Goal: Information Seeking & Learning: Check status

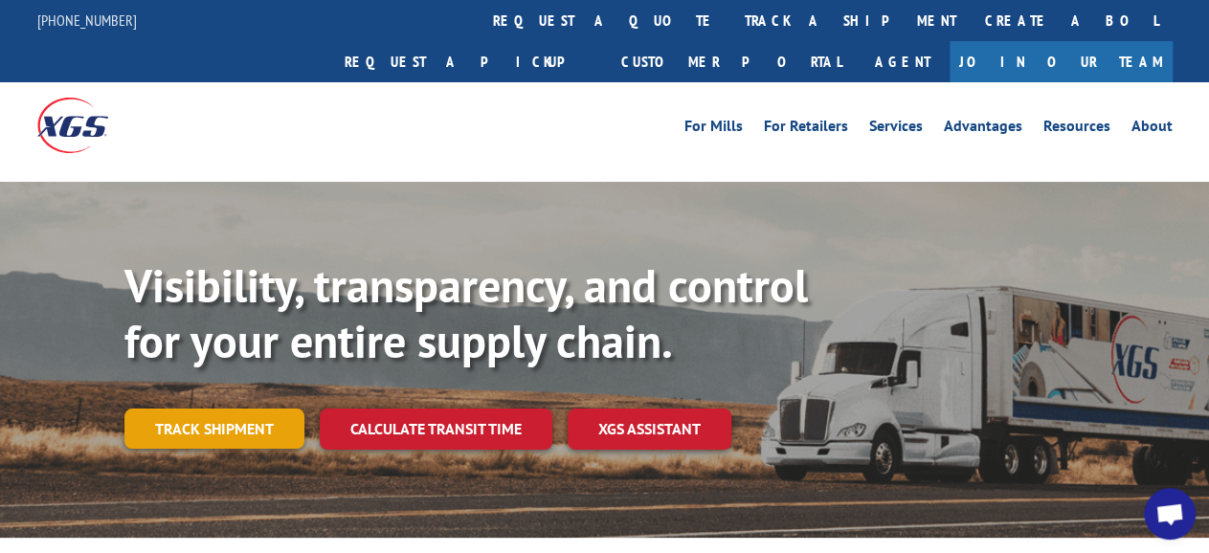
click at [200, 409] on link "Track shipment" at bounding box center [214, 429] width 180 height 40
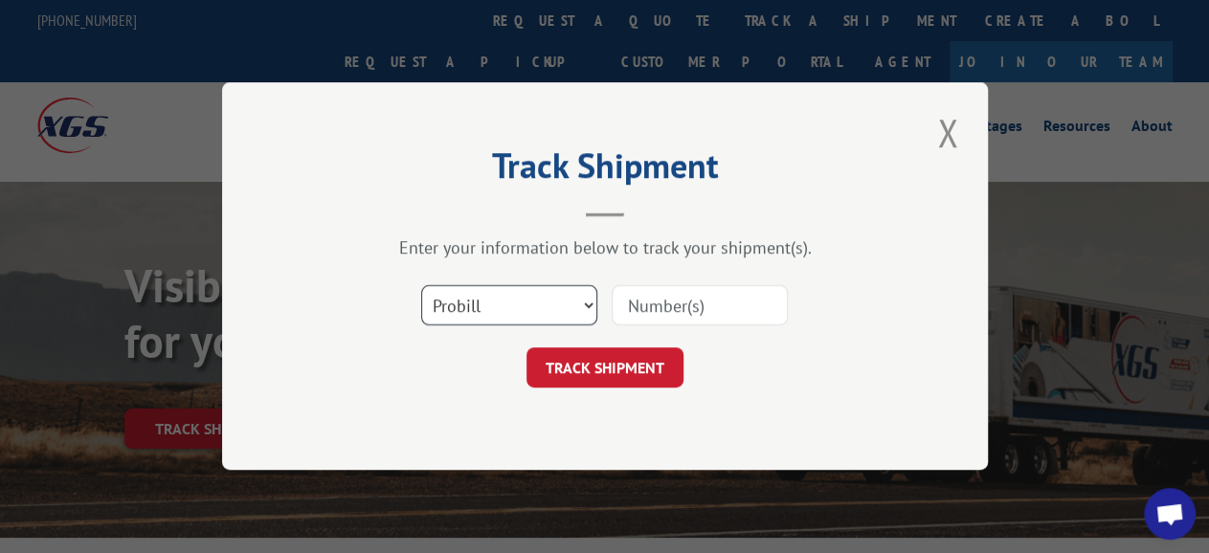
click at [421, 286] on select "Select category... Probill BOL PO" at bounding box center [509, 306] width 176 height 40
select select "bol"
click option "BOL" at bounding box center [0, 0] width 0 height 0
click at [676, 305] on input at bounding box center [700, 306] width 176 height 40
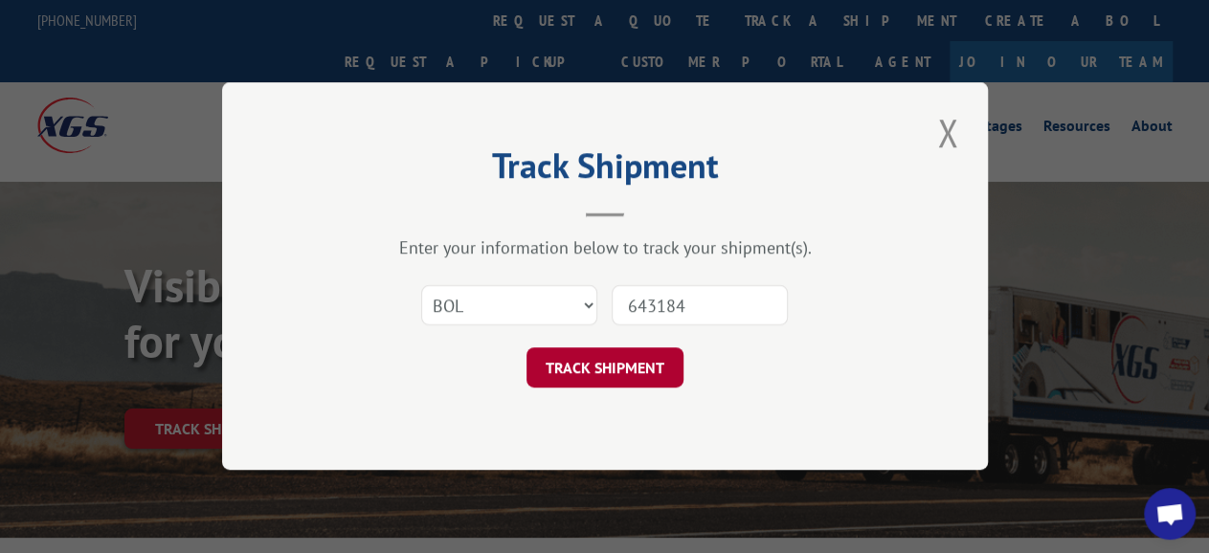
type input "643184"
click at [652, 357] on button "TRACK SHIPMENT" at bounding box center [604, 368] width 157 height 40
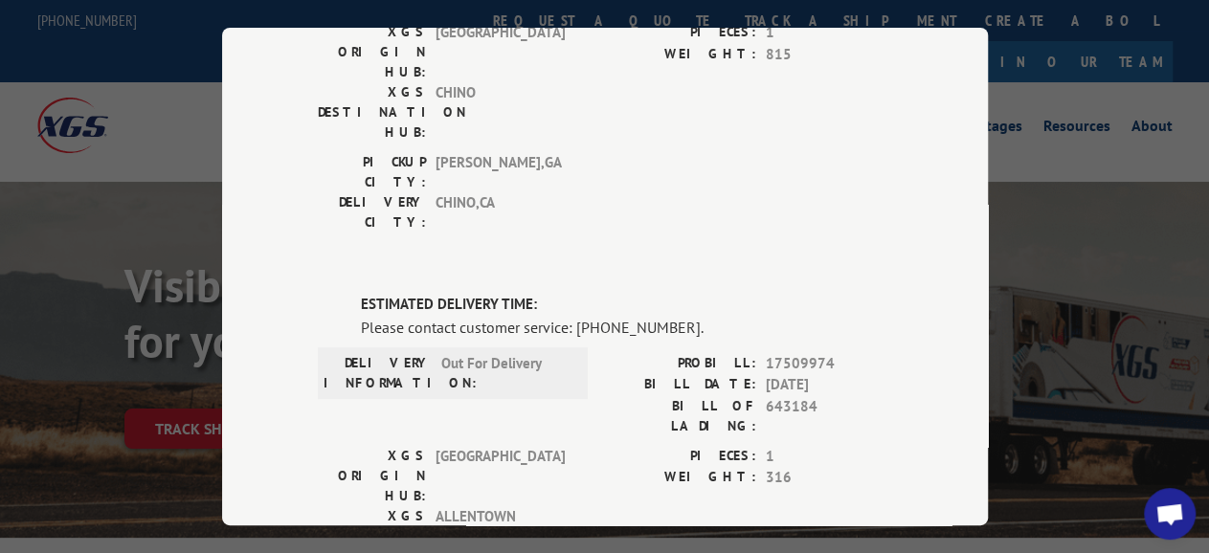
scroll to position [310, 0]
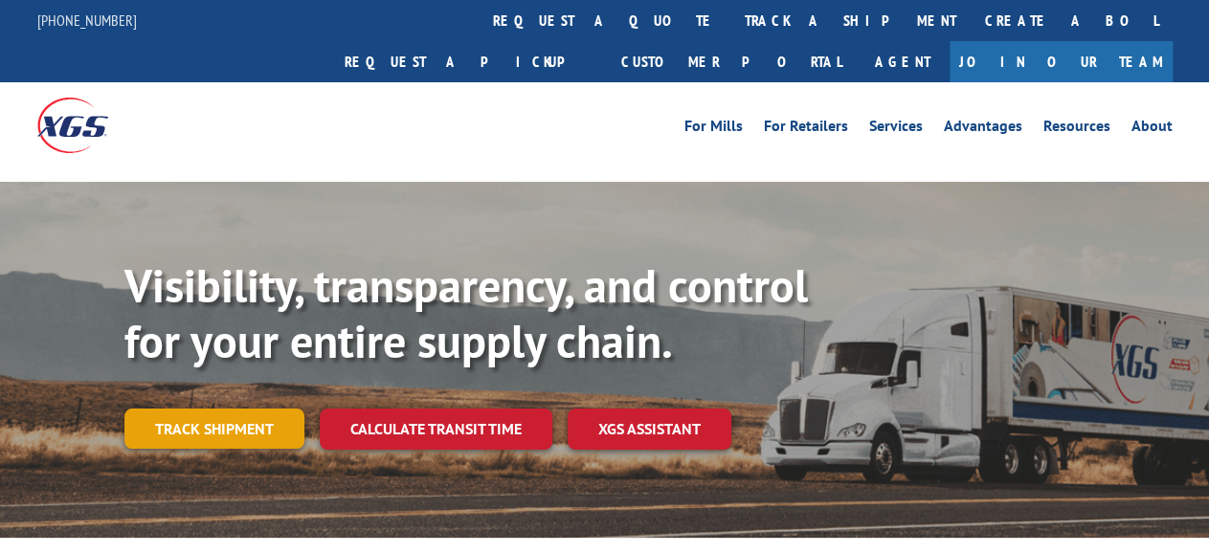
click at [226, 409] on link "Track shipment" at bounding box center [214, 429] width 180 height 40
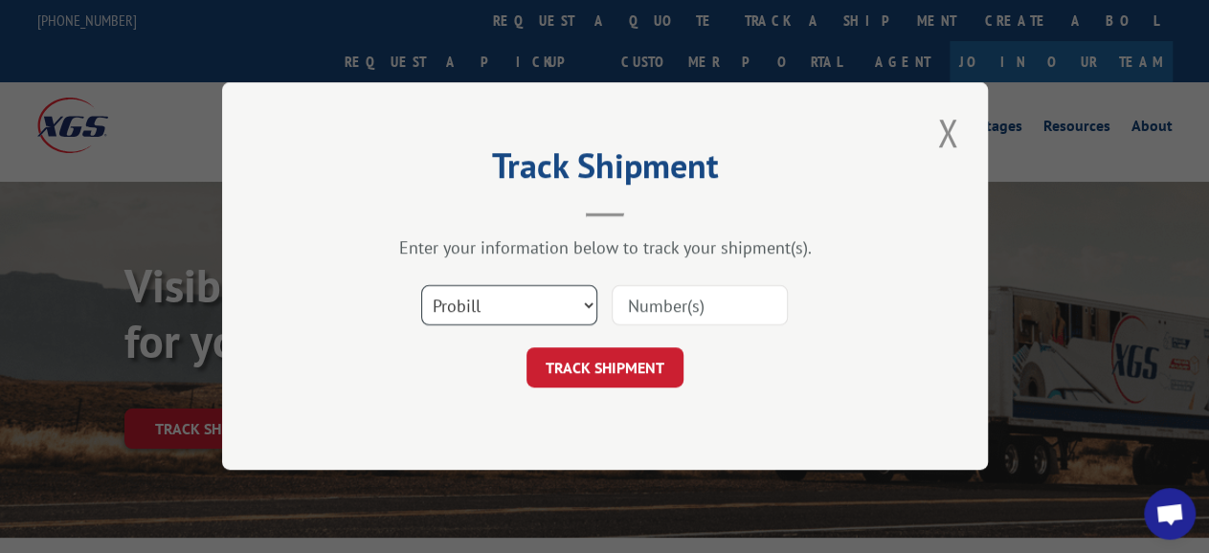
click at [421, 286] on select "Select category... Probill BOL PO" at bounding box center [509, 306] width 176 height 40
select select "bol"
click option "BOL" at bounding box center [0, 0] width 0 height 0
click at [702, 308] on input at bounding box center [700, 306] width 176 height 40
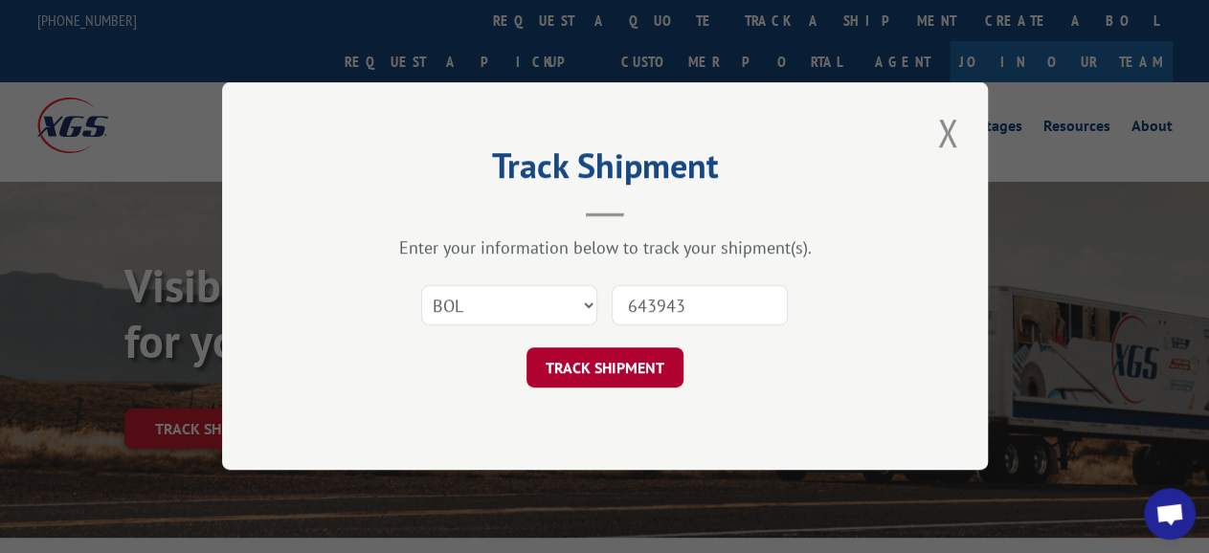
type input "643943"
click at [650, 351] on button "TRACK SHIPMENT" at bounding box center [604, 368] width 157 height 40
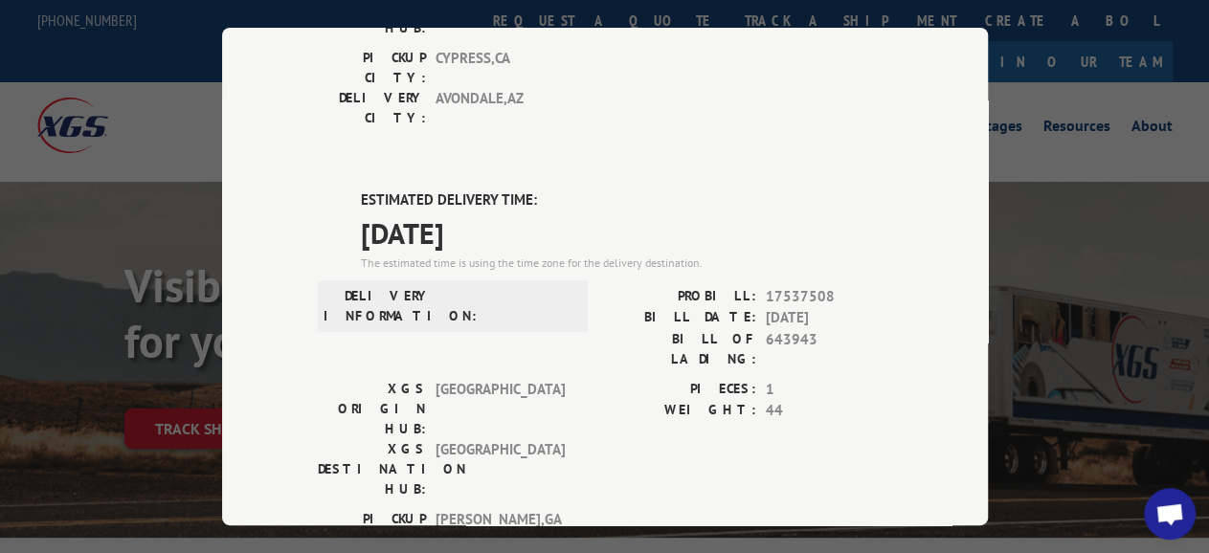
scroll to position [413, 0]
